Goal: Transaction & Acquisition: Purchase product/service

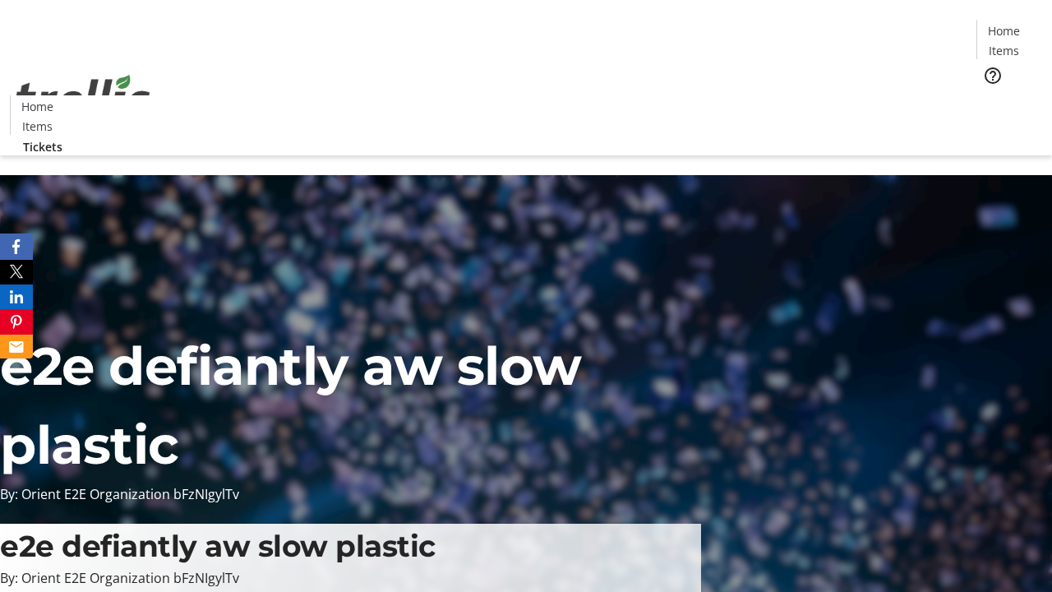
click at [990, 95] on span "Tickets" at bounding box center [1009, 103] width 39 height 17
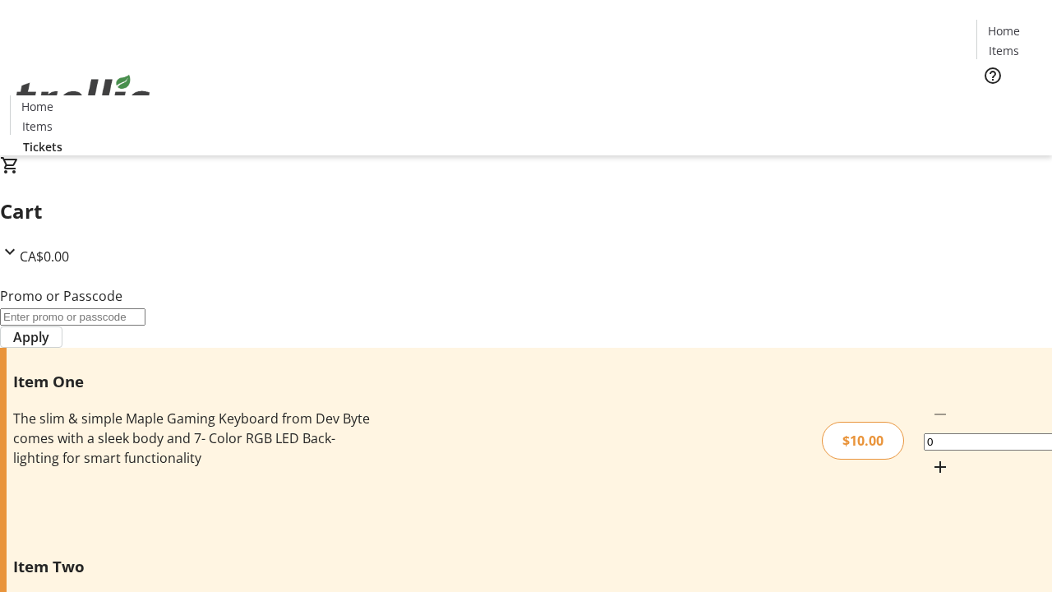
click at [931, 457] on mat-icon "Increment by one" at bounding box center [941, 467] width 20 height 20
type input "1"
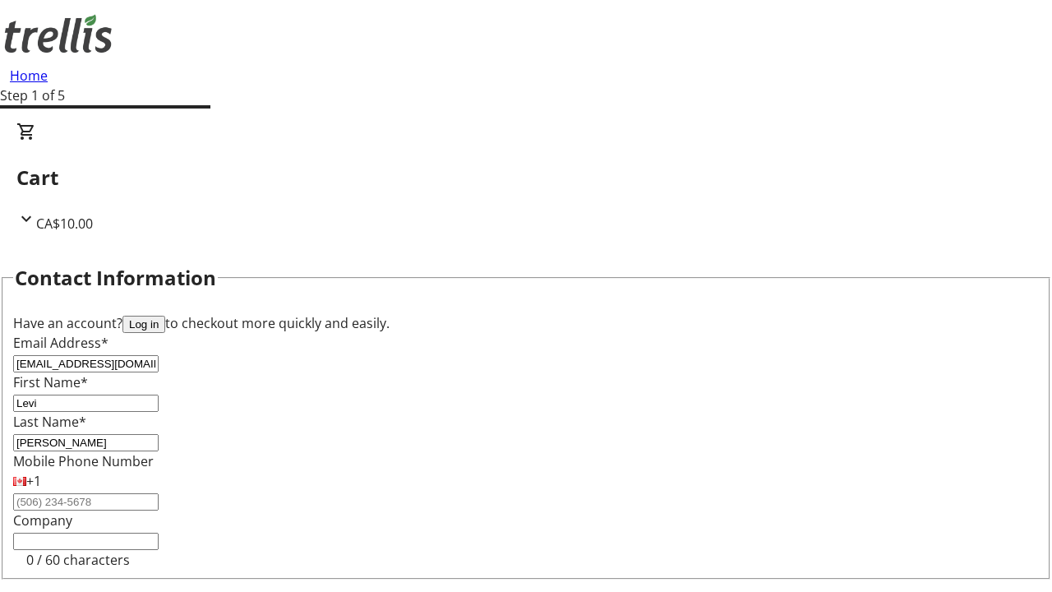
type input "[PERSON_NAME]"
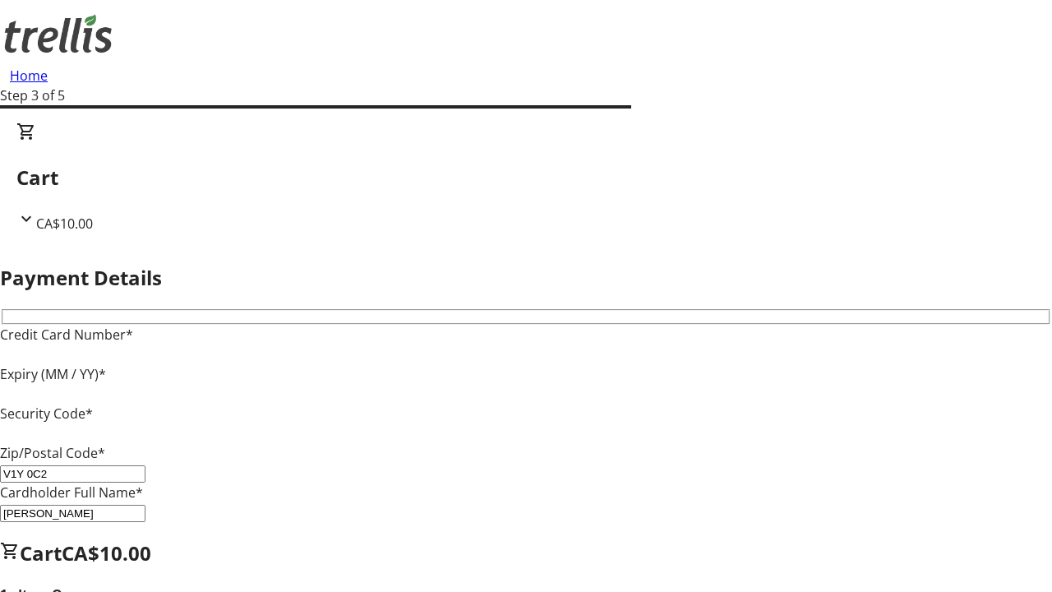
type input "V1Y 0C2"
